Goal: Obtain resource: Download file/media

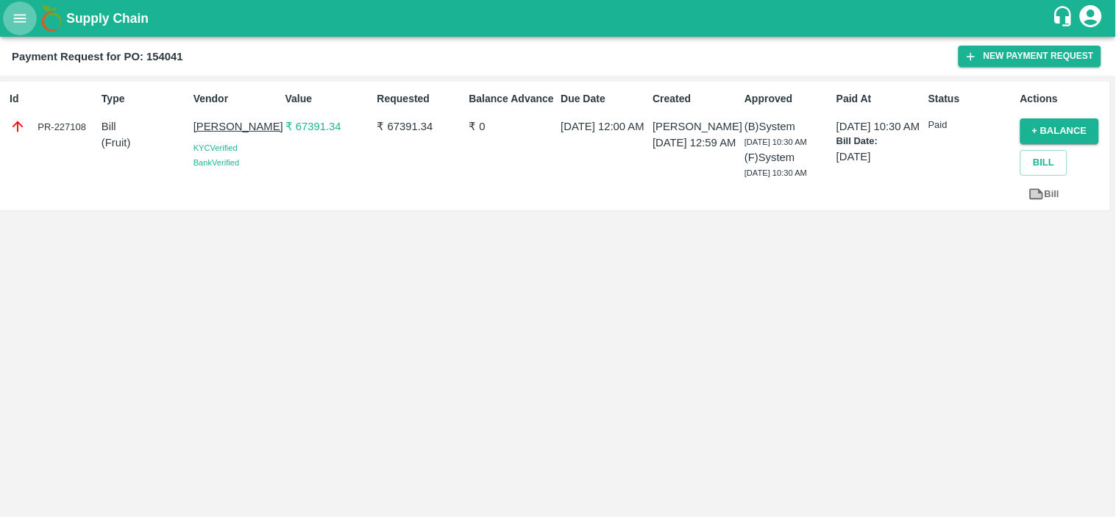
click at [9, 13] on button "open drawer" at bounding box center [20, 18] width 34 height 34
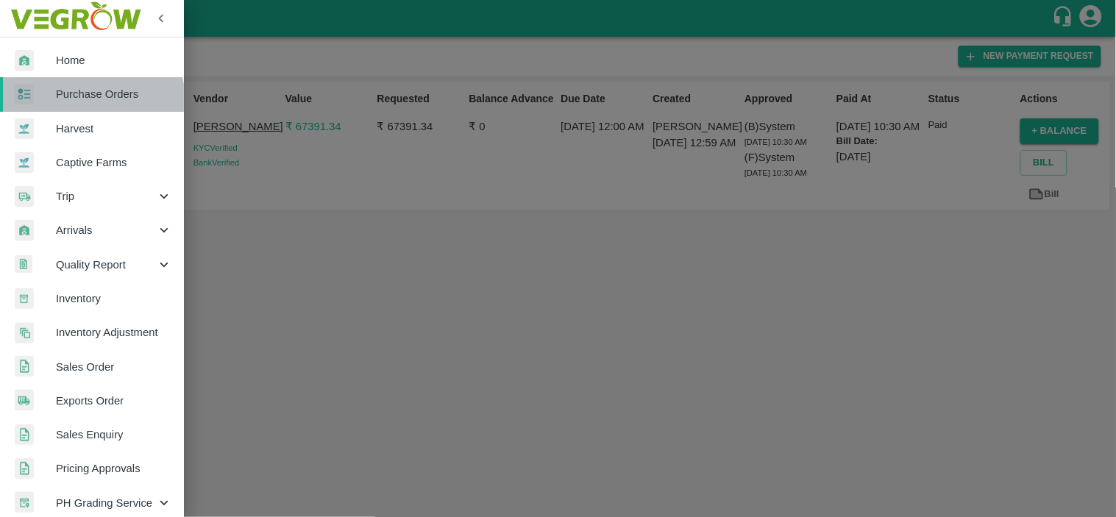
click at [87, 101] on span "Purchase Orders" at bounding box center [114, 94] width 116 height 16
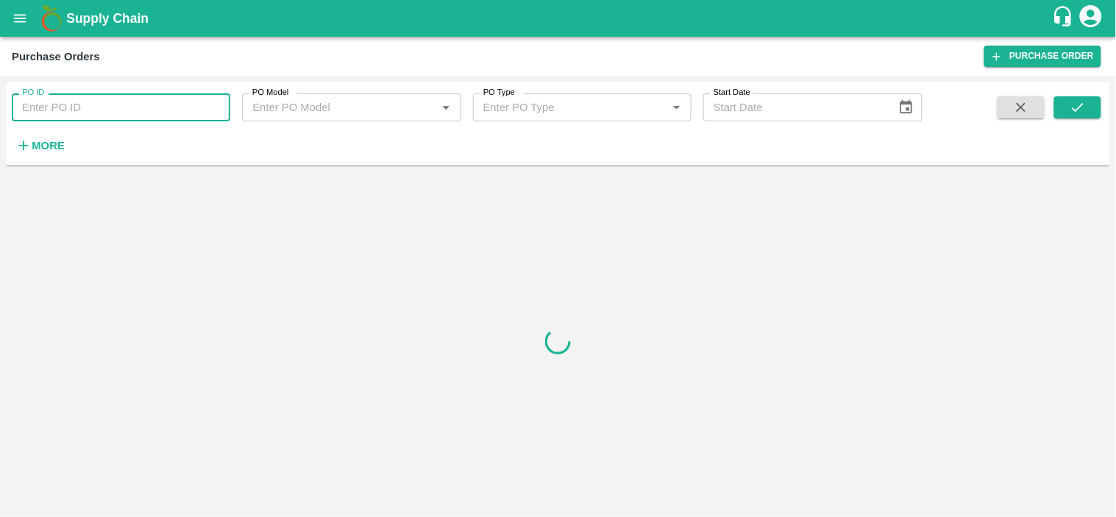
click at [87, 101] on input "PO ID" at bounding box center [121, 107] width 218 height 28
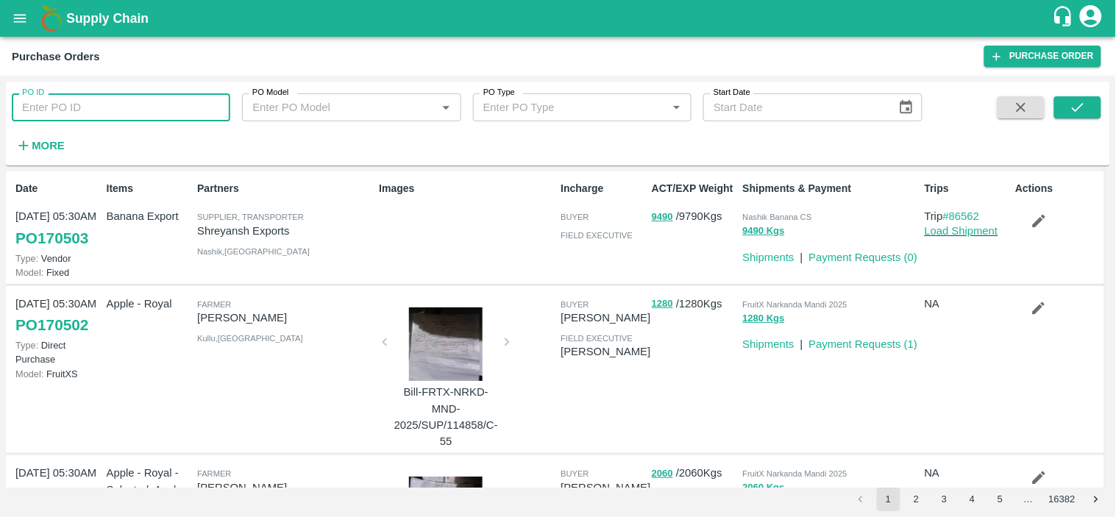
paste input "168563"
type input "168563"
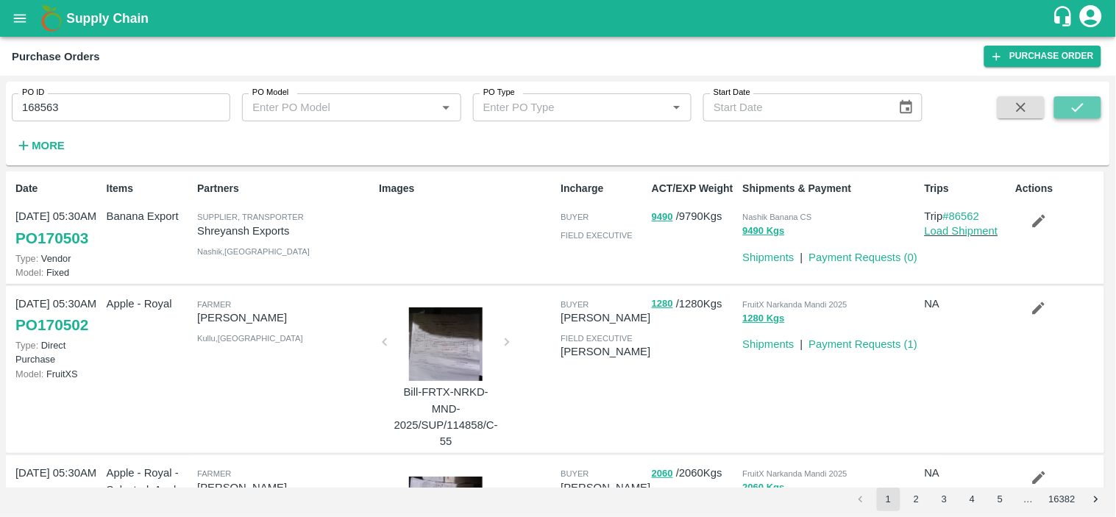
click at [1081, 107] on icon "submit" at bounding box center [1077, 107] width 12 height 9
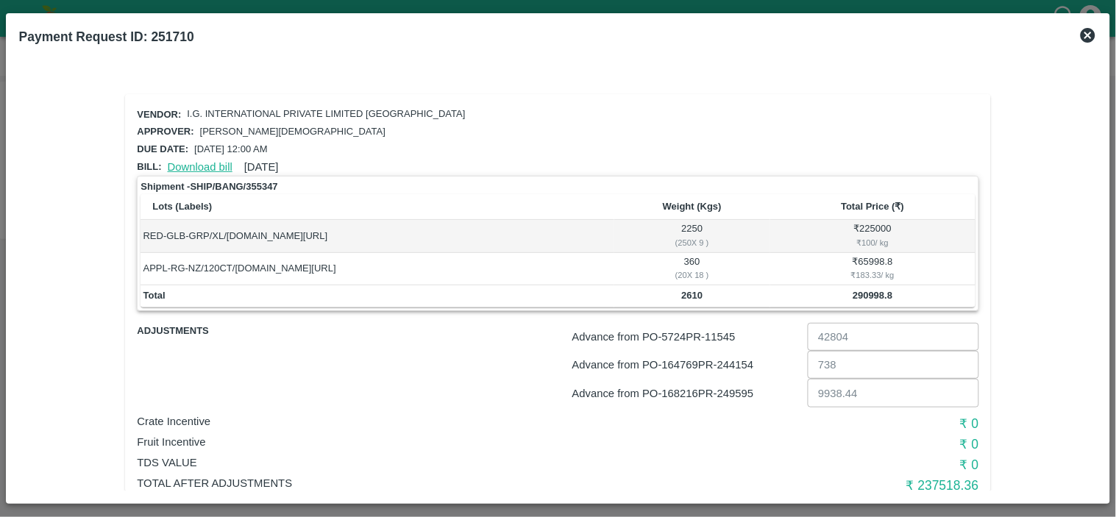
click at [193, 165] on link "Download bill" at bounding box center [200, 167] width 65 height 12
